Goal: Check status: Check status

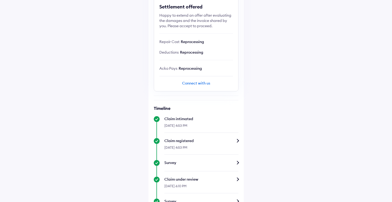
scroll to position [64, 0]
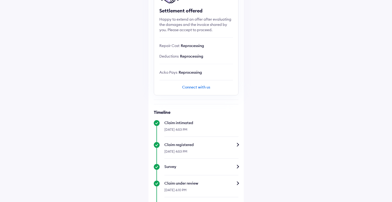
click at [202, 89] on div "Connect with us" at bounding box center [196, 87] width 74 height 5
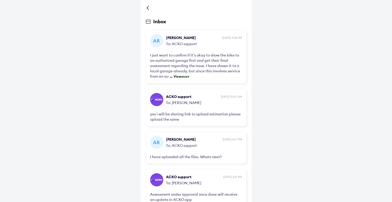
click at [149, 10] on div at bounding box center [196, 7] width 101 height 5
click at [148, 8] on div at bounding box center [148, 8] width 3 height 3
click at [148, 9] on div at bounding box center [148, 8] width 3 height 3
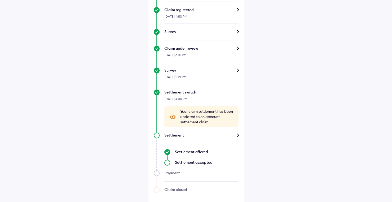
scroll to position [206, 0]
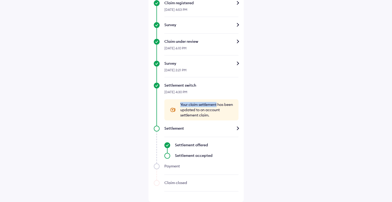
drag, startPoint x: 184, startPoint y: 105, endPoint x: 218, endPoint y: 106, distance: 33.9
click at [218, 106] on span "Your claim settlement has been updated to on account settlement claim." at bounding box center [206, 110] width 53 height 16
drag, startPoint x: 212, startPoint y: 110, endPoint x: 215, endPoint y: 114, distance: 5.3
click at [215, 114] on span "Your claim settlement has been updated to on account settlement claim." at bounding box center [206, 110] width 53 height 16
copy span "n account settlement claim."
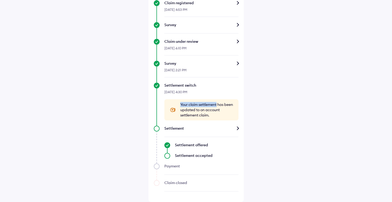
scroll to position [0, 0]
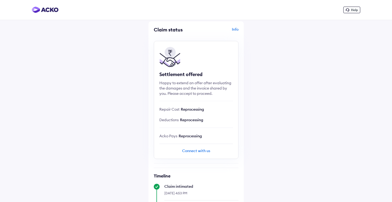
click at [197, 151] on div "Connect with us" at bounding box center [196, 150] width 74 height 5
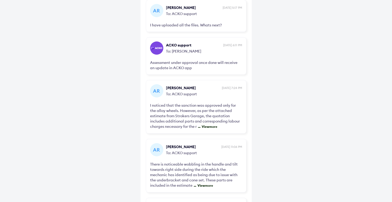
scroll to position [299, 0]
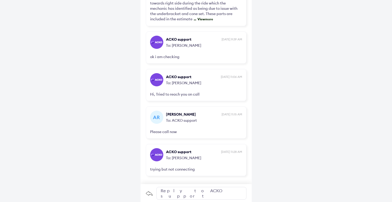
click at [176, 192] on div "Reply to ACKO support" at bounding box center [201, 193] width 90 height 13
